Goal: Task Accomplishment & Management: Manage account settings

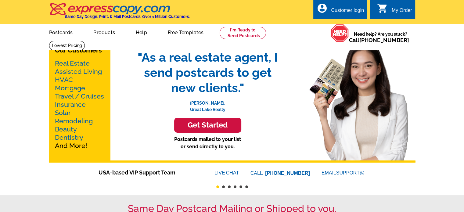
click at [318, 4] on icon "account_circle" at bounding box center [322, 8] width 11 height 11
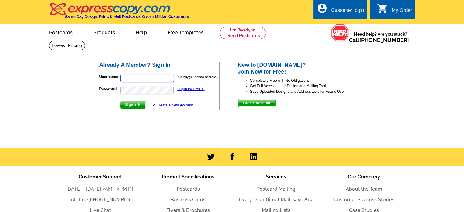
click at [142, 80] on input "Username:" at bounding box center [147, 78] width 53 height 7
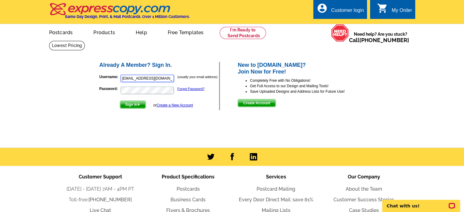
type input "[EMAIL_ADDRESS][DOMAIN_NAME]"
click at [120, 101] on button "Sign In" at bounding box center [133, 105] width 26 height 8
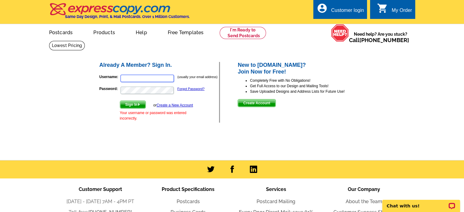
click at [134, 81] on input "Username:" at bounding box center [147, 78] width 53 height 7
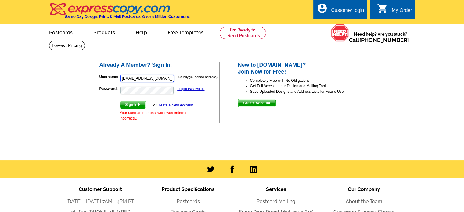
type input "[EMAIL_ADDRESS][DOMAIN_NAME]"
click at [120, 101] on button "Sign In" at bounding box center [133, 105] width 26 height 8
